Goal: Check status: Check status

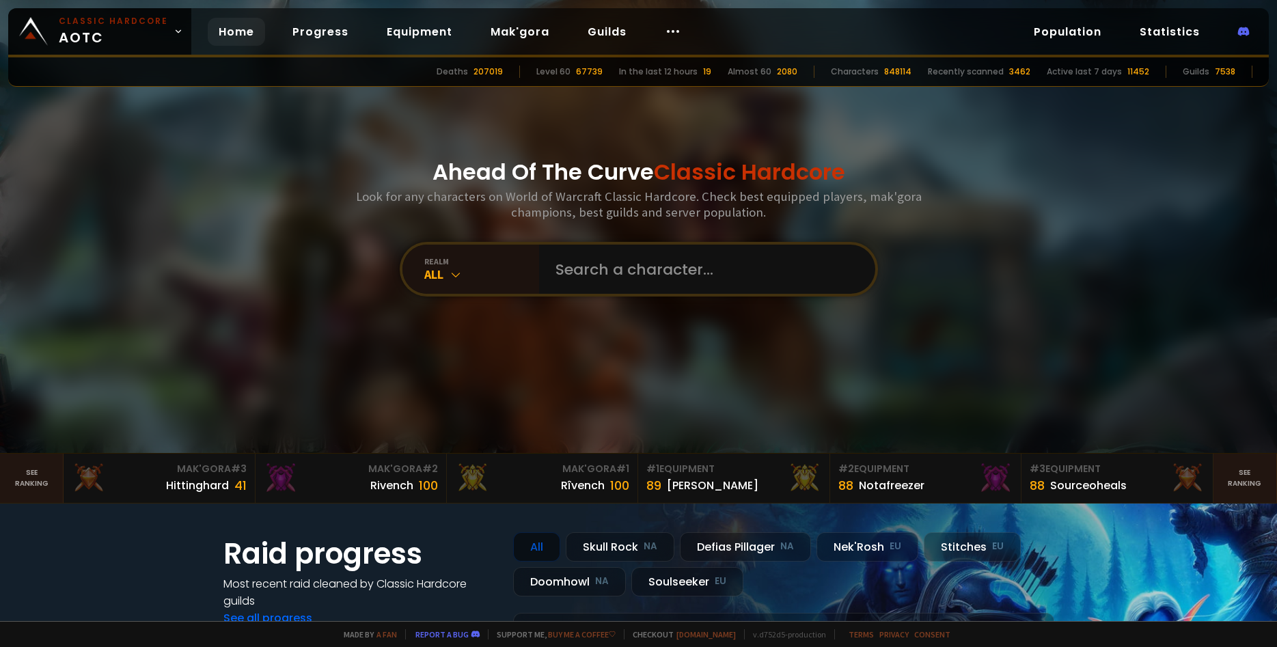
click at [715, 230] on div "Ahead Of The Curve Classic Hardcore Look for any characters on World of Warcraf…" at bounding box center [639, 226] width 824 height 453
click at [705, 282] on input "text" at bounding box center [703, 269] width 312 height 49
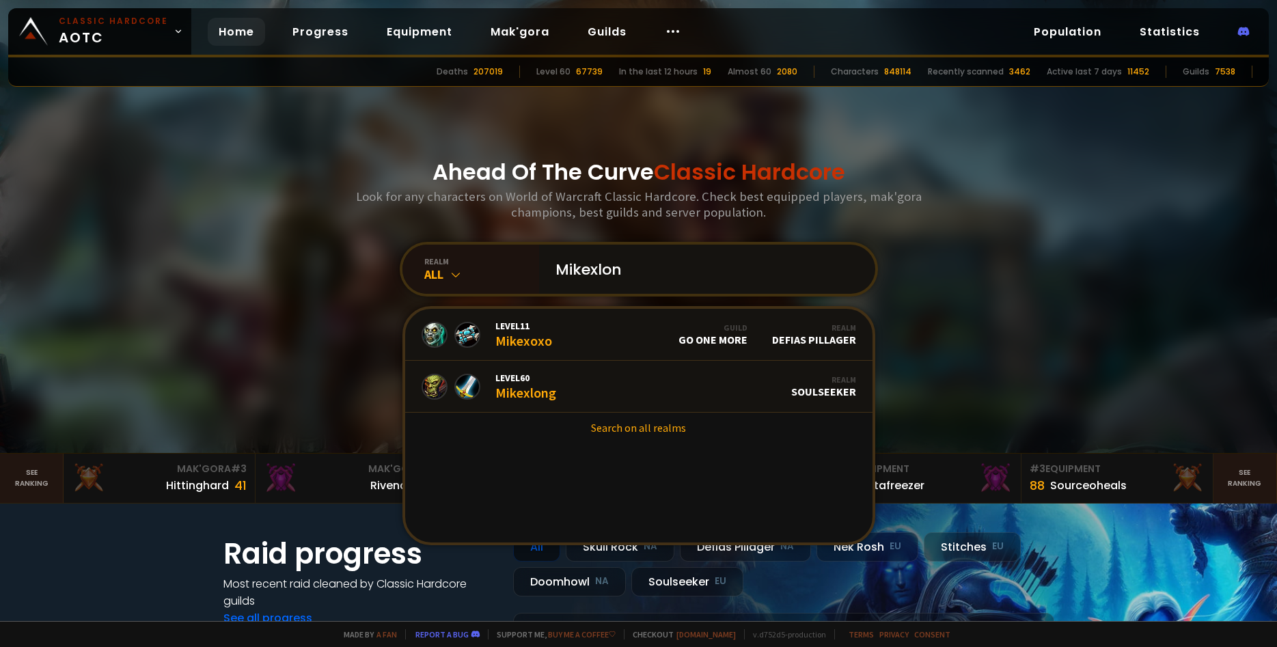
type input "Mikexlong"
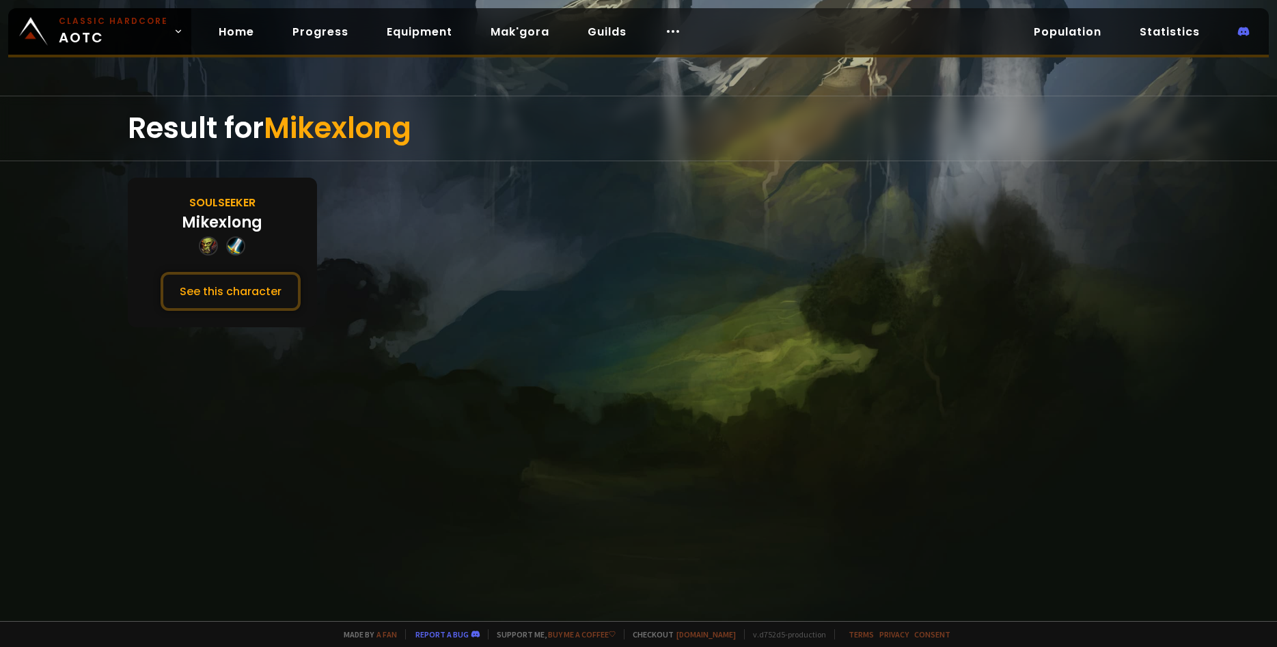
click at [228, 312] on div "Soulseeker Mikexlong See this character" at bounding box center [222, 253] width 189 height 150
click at [236, 286] on button "See this character" at bounding box center [231, 291] width 140 height 39
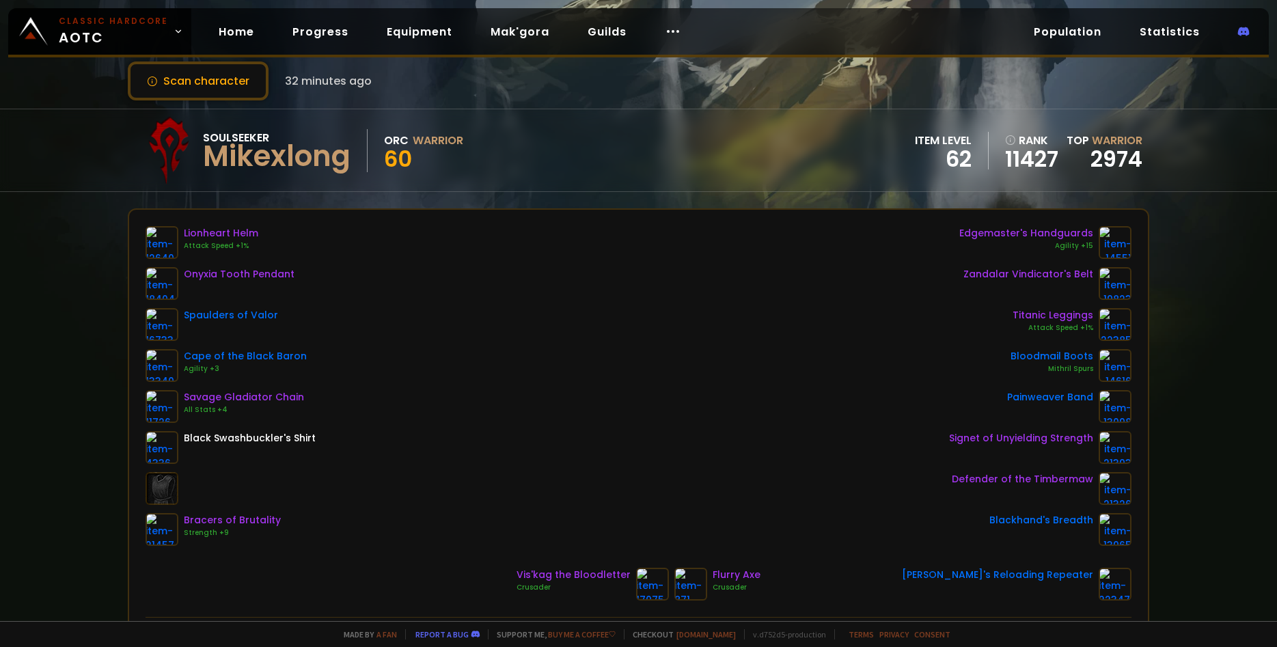
scroll to position [94, 0]
